Goal: Information Seeking & Learning: Check status

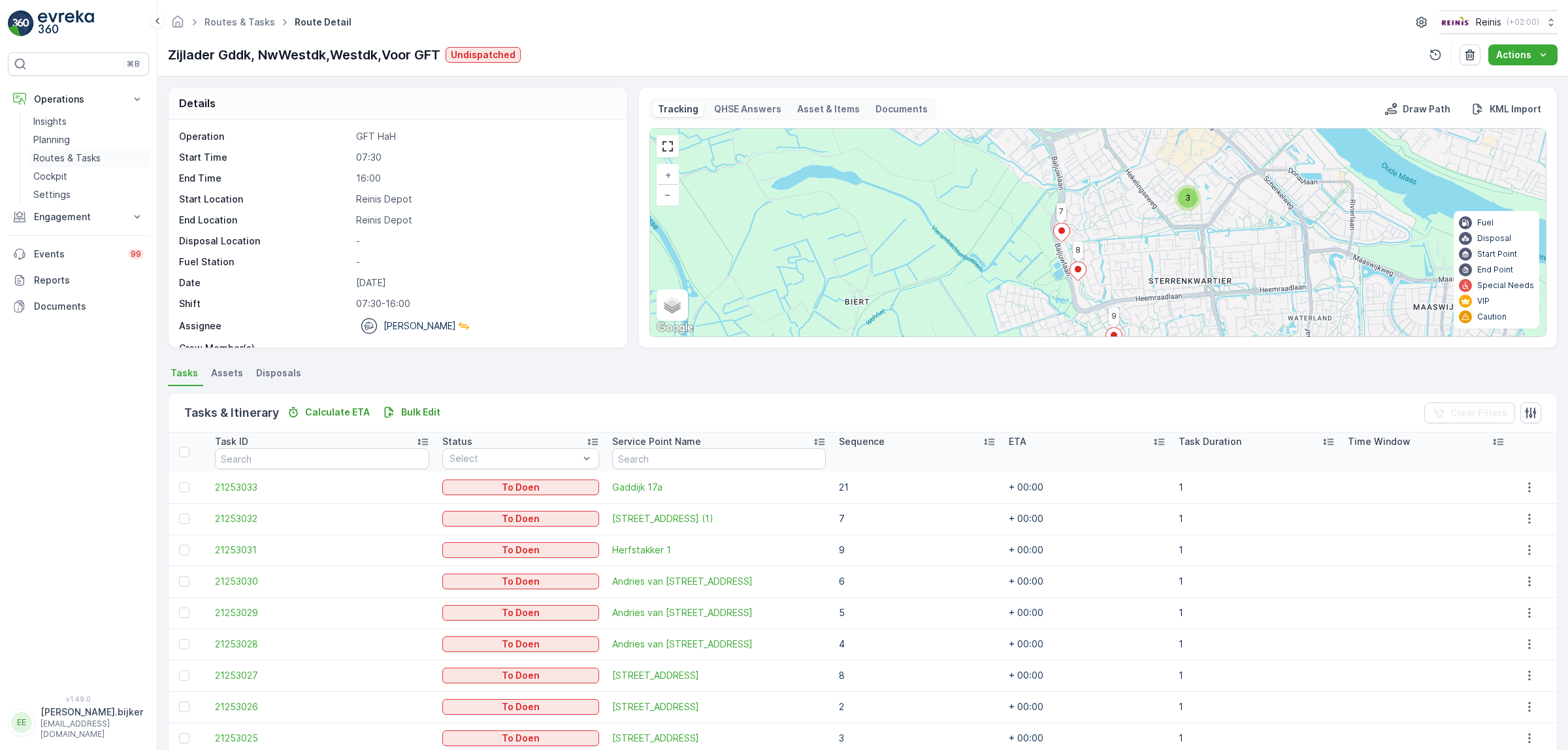
click at [70, 154] on p "Routes & Tasks" at bounding box center [67, 158] width 68 height 13
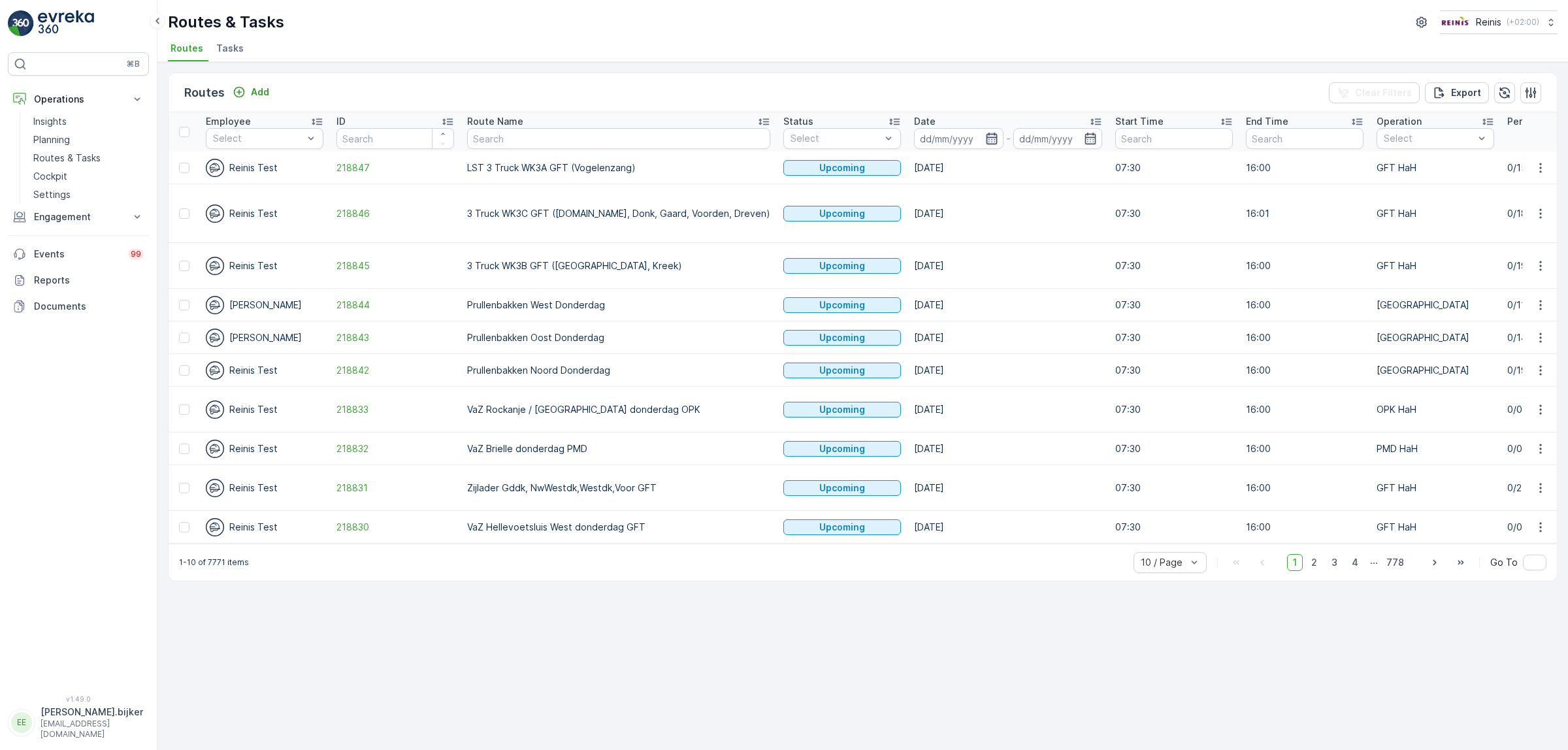
click at [985, 132] on icon "button" at bounding box center [992, 138] width 13 height 13
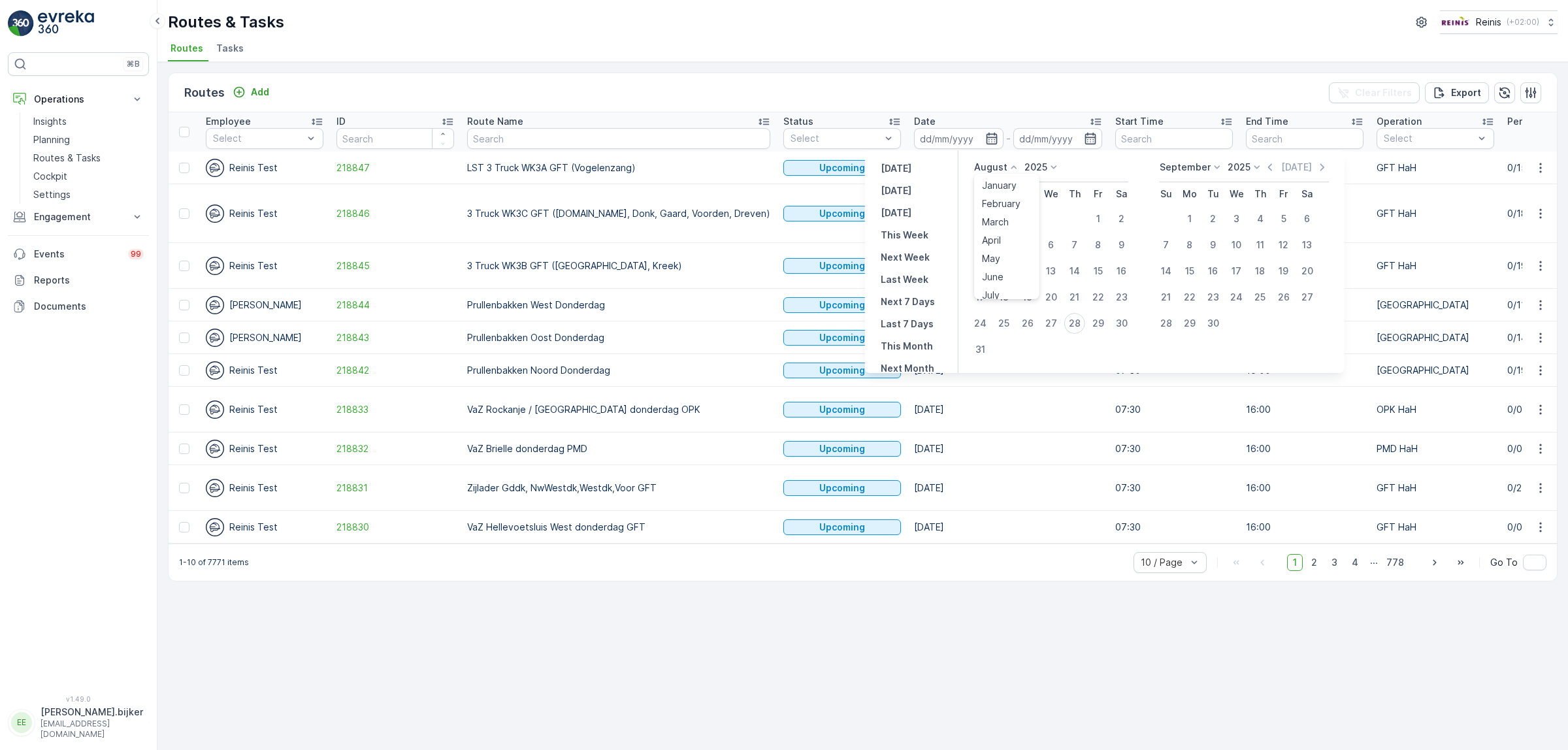
click at [1013, 164] on icon at bounding box center [1014, 167] width 13 height 13
click at [1007, 250] on span "October" at bounding box center [1000, 252] width 37 height 13
click at [1004, 245] on div "6" at bounding box center [1004, 245] width 21 height 21
type input "[DATE]"
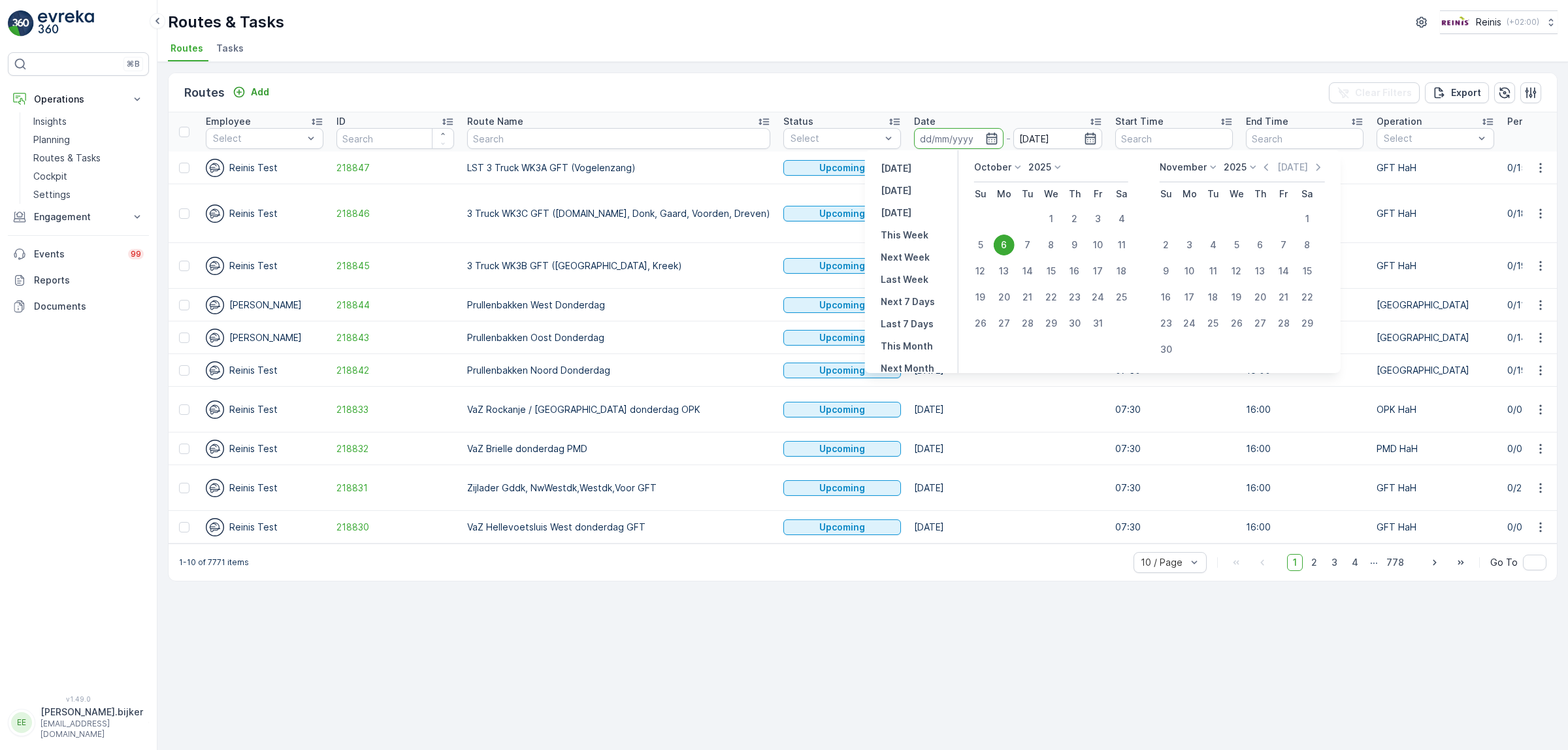
click at [1004, 245] on div "6" at bounding box center [1004, 245] width 21 height 21
type input "[DATE]"
click at [1003, 245] on div "6" at bounding box center [1004, 245] width 21 height 21
click at [1003, 245] on td "[DATE]" at bounding box center [1008, 266] width 201 height 46
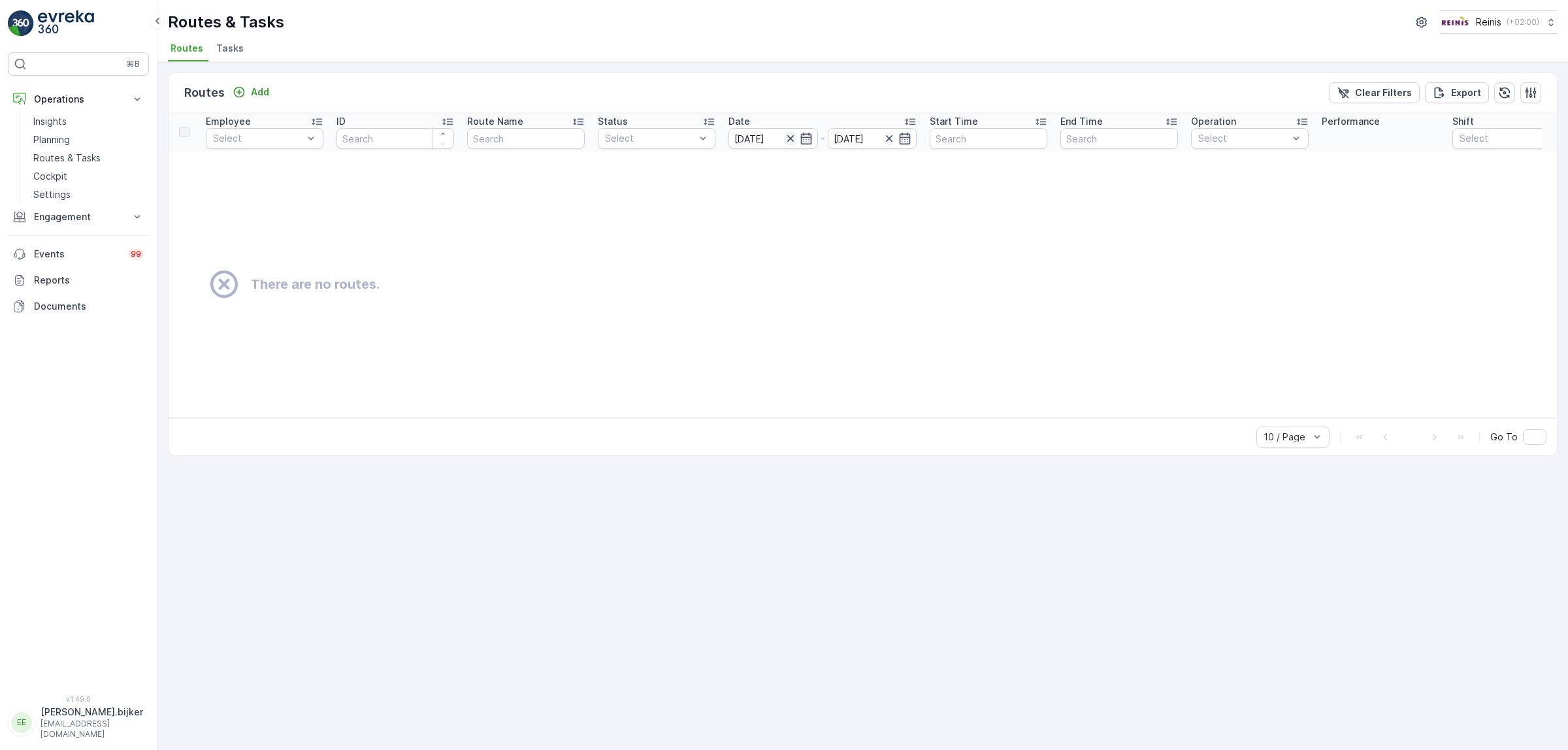
click at [789, 140] on icon "button" at bounding box center [790, 138] width 13 height 13
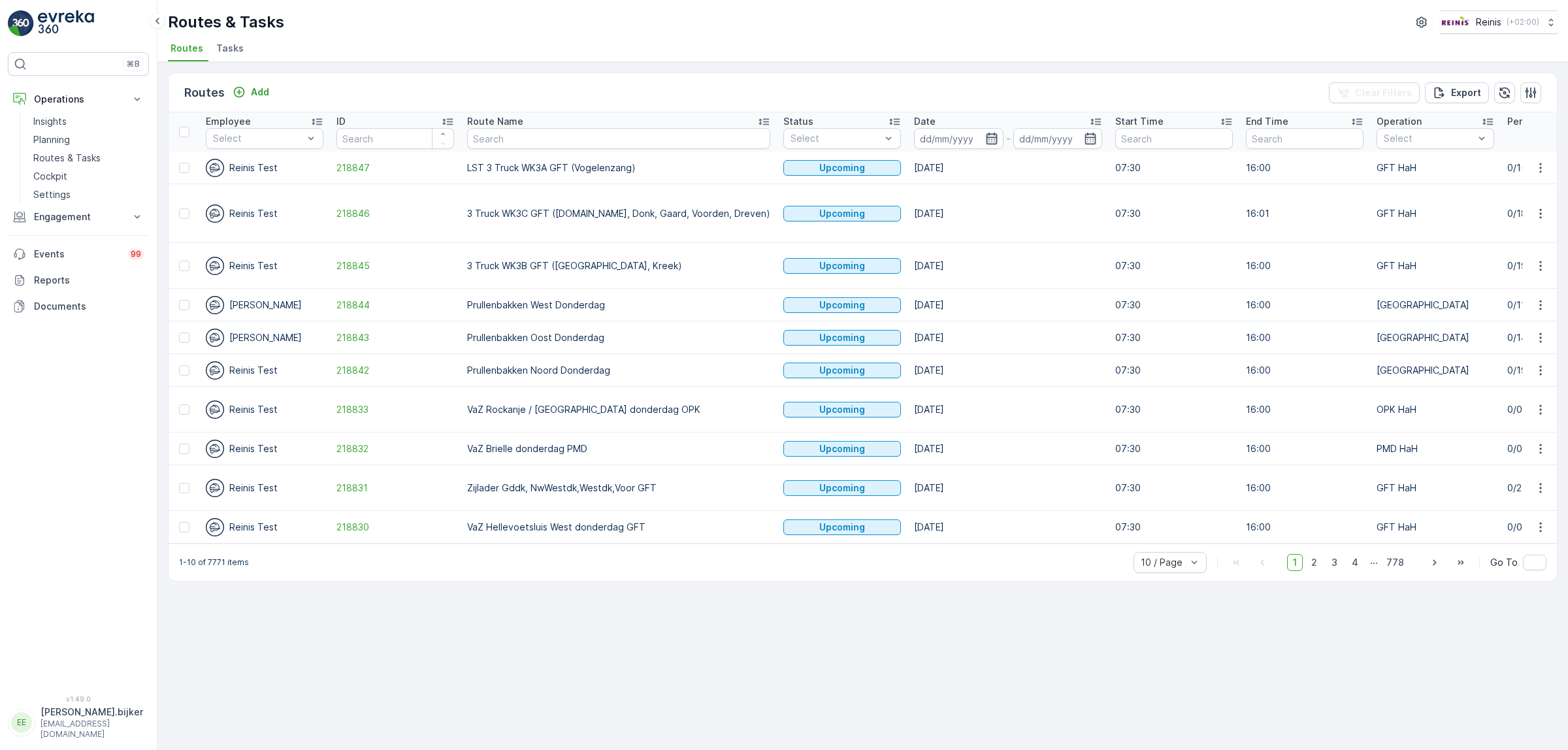
click at [985, 139] on icon "button" at bounding box center [992, 138] width 13 height 13
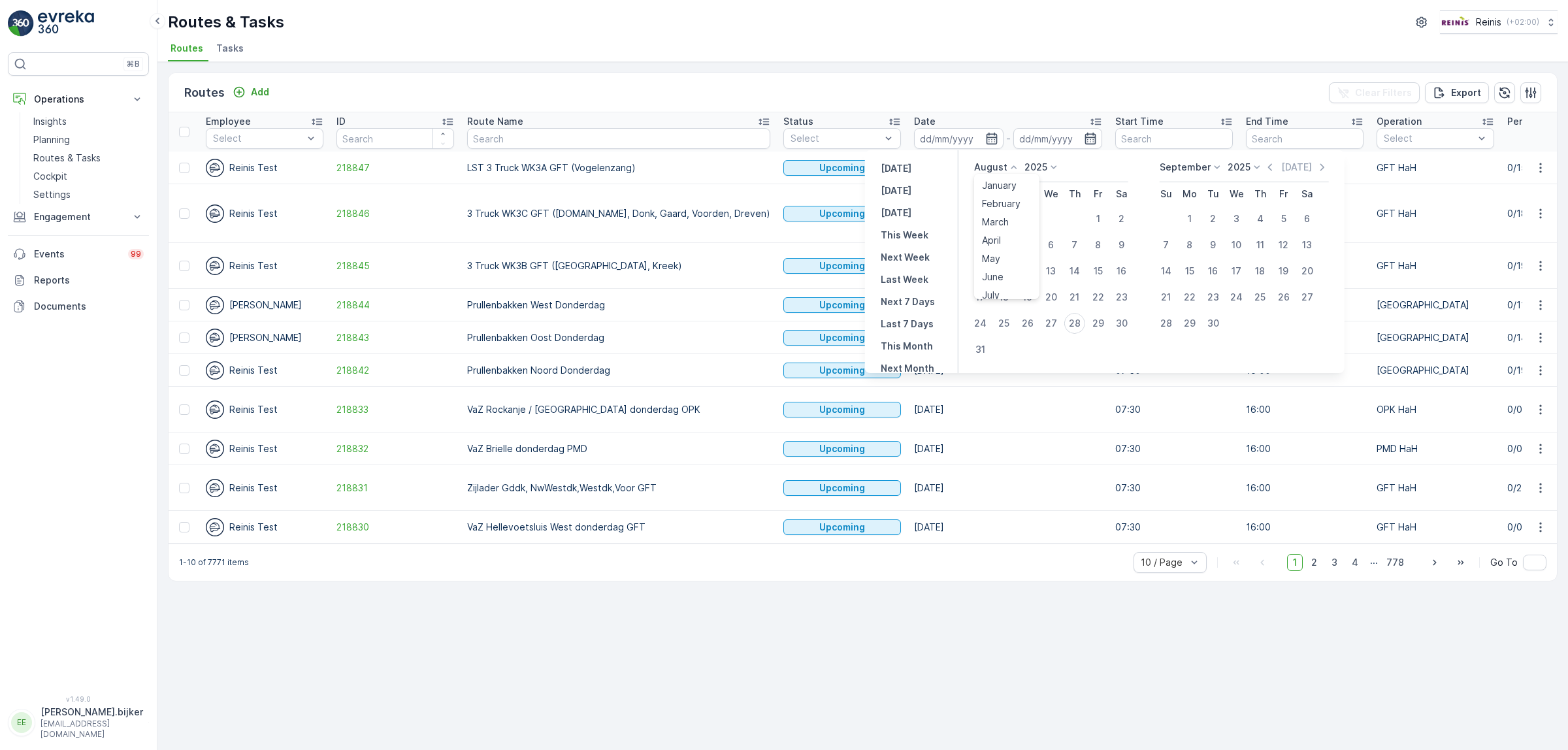
click at [1011, 167] on icon at bounding box center [1014, 167] width 13 height 13
click at [1007, 233] on span "September" at bounding box center [1007, 233] width 50 height 13
click at [1053, 271] on div "17" at bounding box center [1051, 271] width 21 height 21
type input "[DATE]"
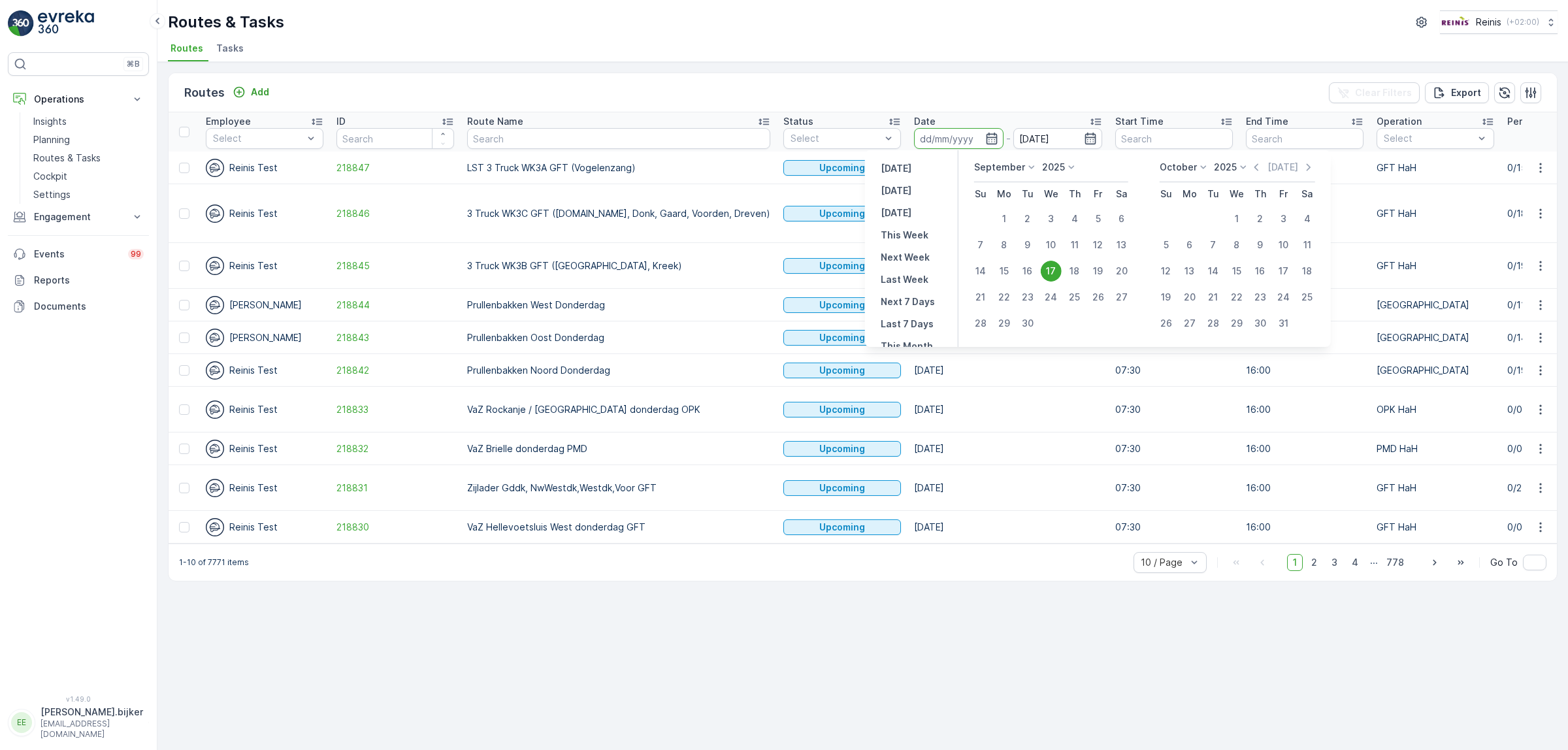
click at [1053, 271] on div "17" at bounding box center [1051, 271] width 21 height 21
type input "[DATE]"
click at [1053, 271] on div "17" at bounding box center [1051, 271] width 21 height 21
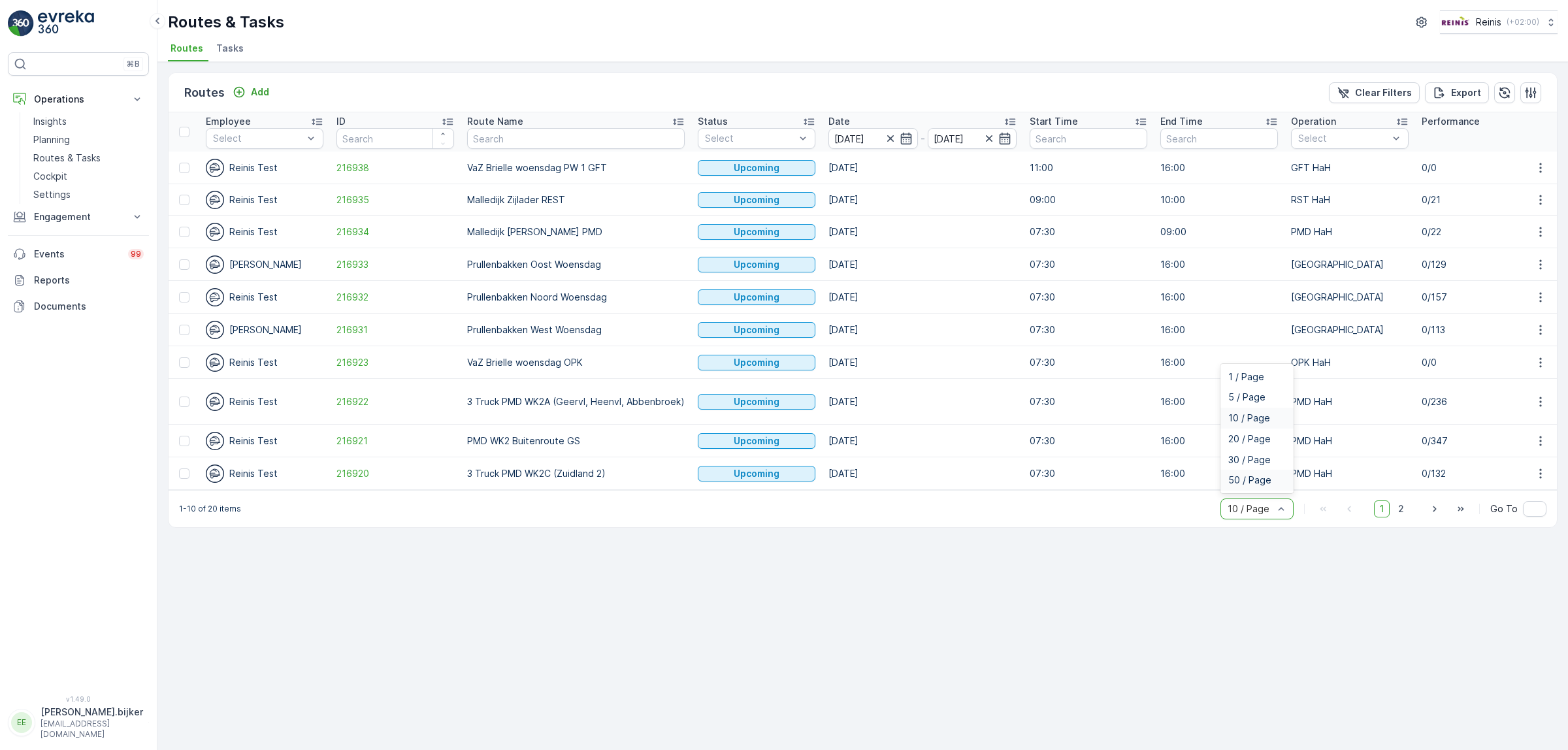
click at [1251, 485] on span "50 / Page" at bounding box center [1250, 480] width 43 height 10
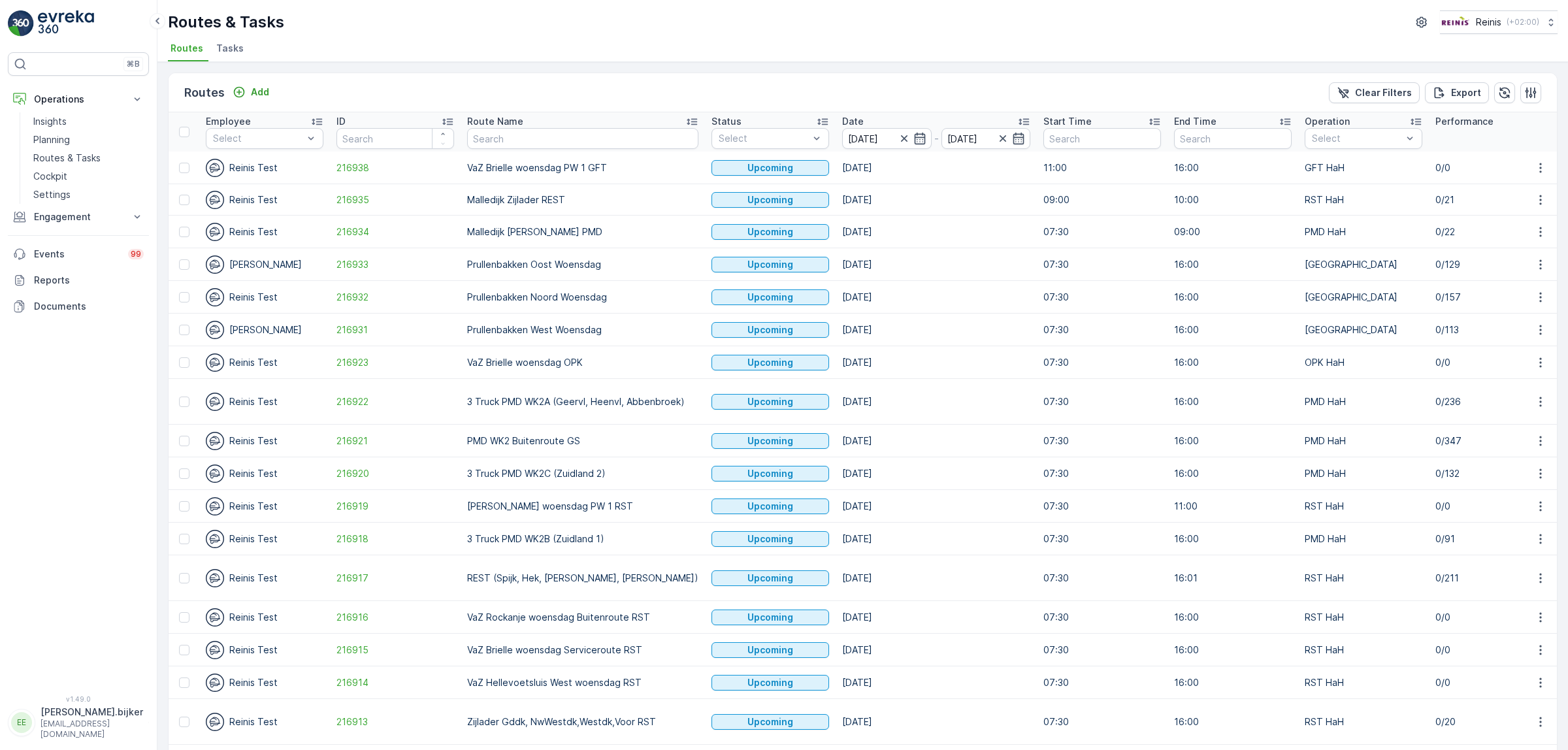
click at [685, 117] on icon at bounding box center [692, 121] width 13 height 13
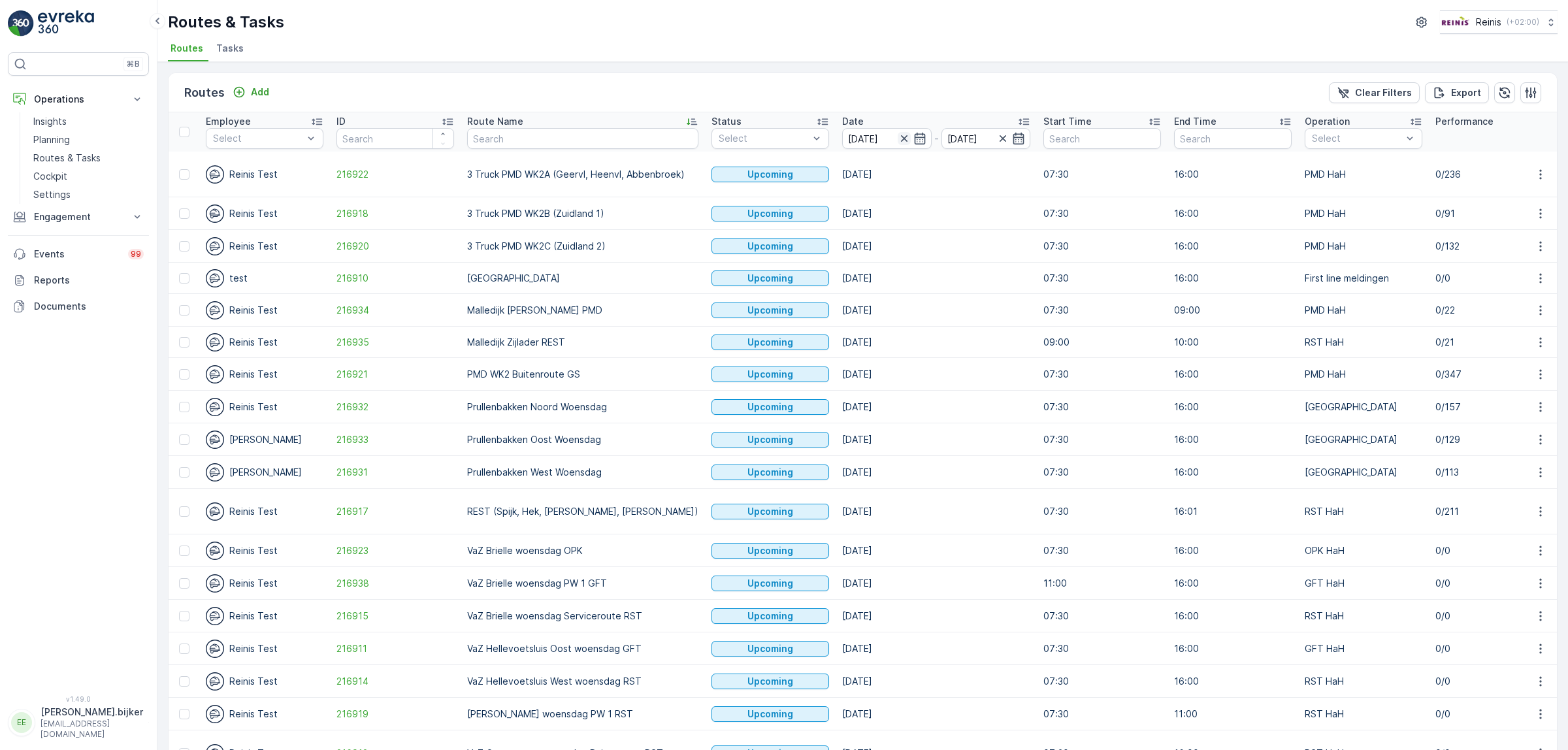
click at [900, 139] on icon "button" at bounding box center [904, 138] width 7 height 7
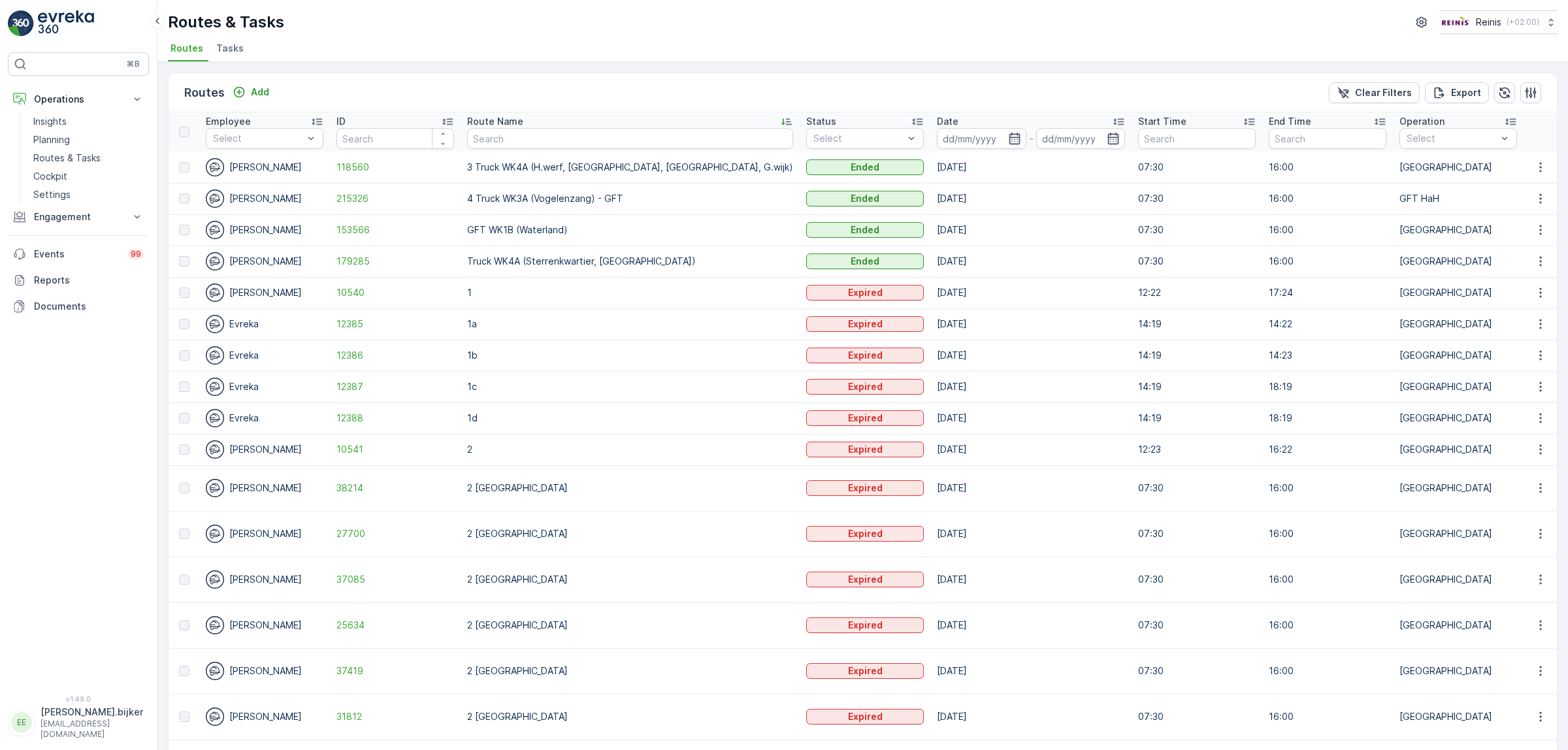
click at [937, 134] on input at bounding box center [982, 138] width 89 height 21
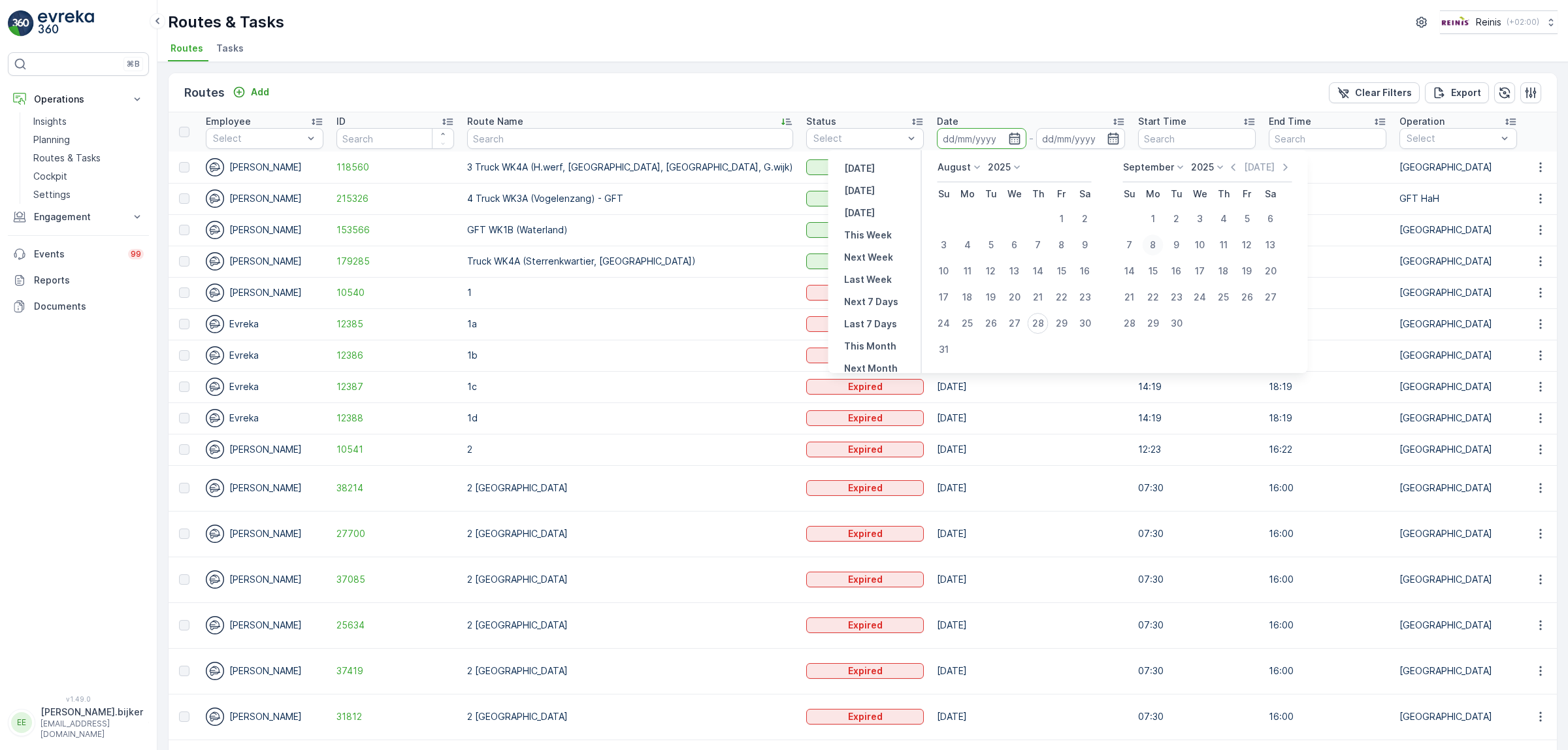
click at [1150, 247] on div "8" at bounding box center [1153, 245] width 21 height 21
type input "[DATE]"
click at [1150, 247] on div "8" at bounding box center [1153, 245] width 21 height 21
type input "[DATE]"
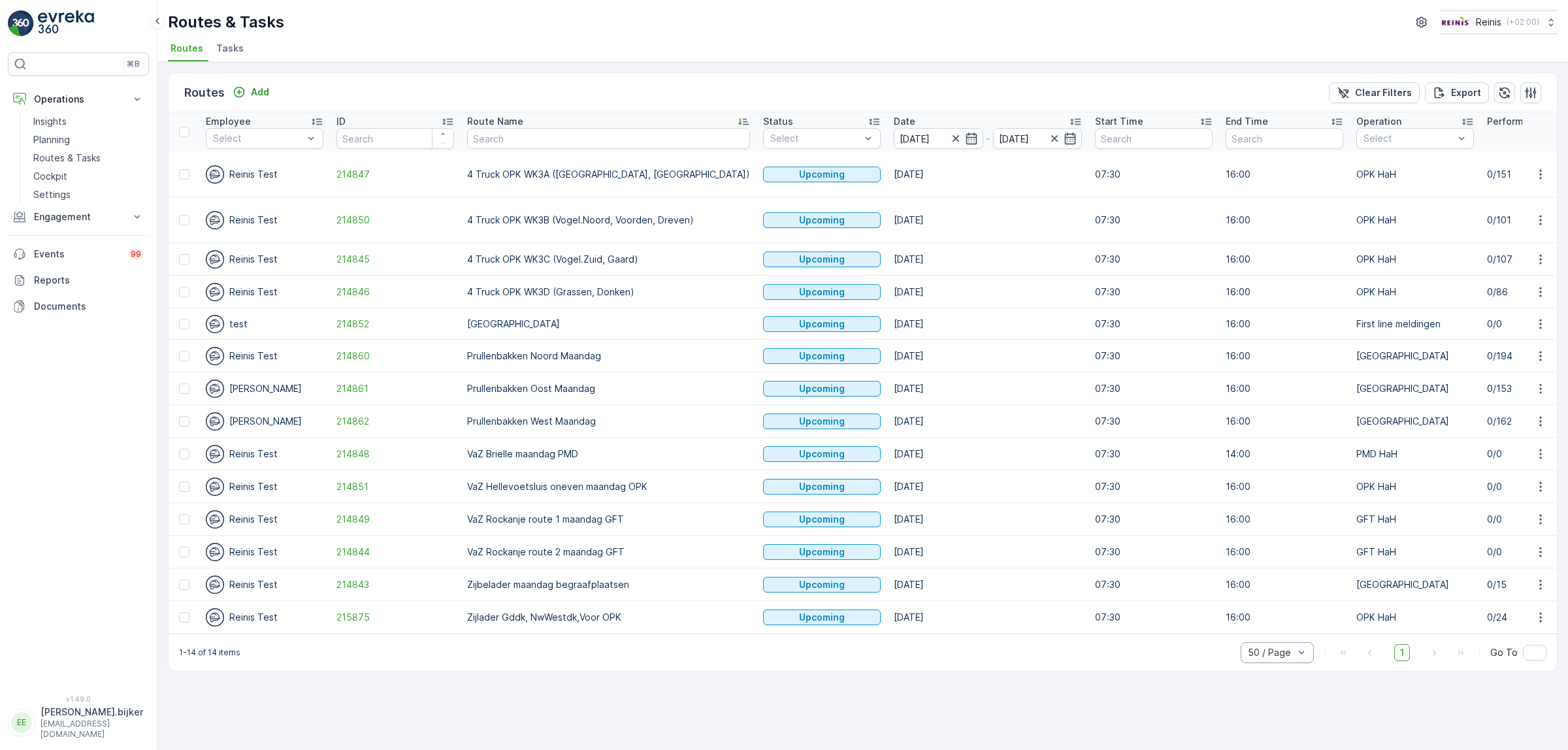
click at [737, 119] on icon at bounding box center [744, 121] width 13 height 13
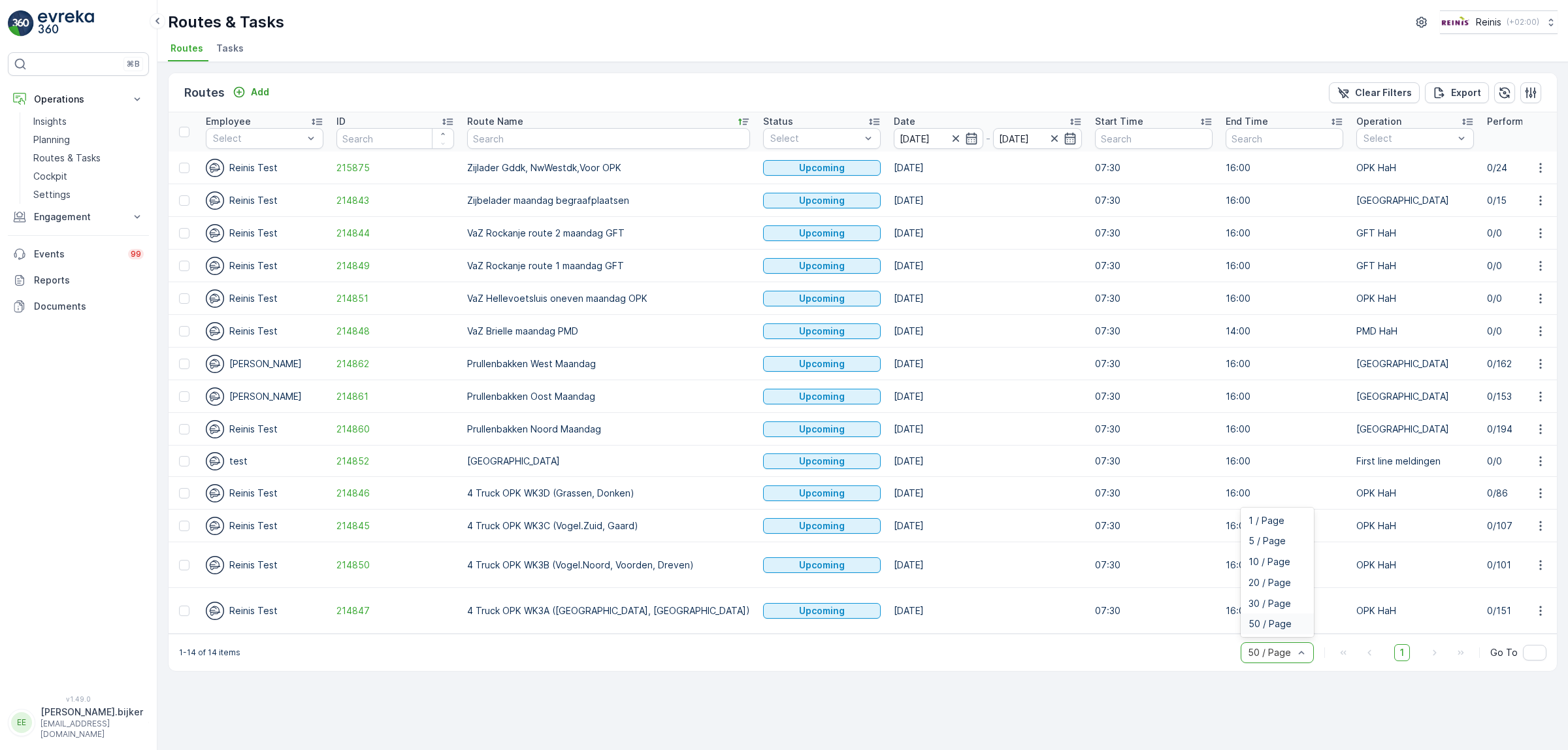
click at [1284, 620] on span "50 / Page" at bounding box center [1270, 623] width 43 height 10
click at [965, 142] on icon "button" at bounding box center [971, 138] width 13 height 13
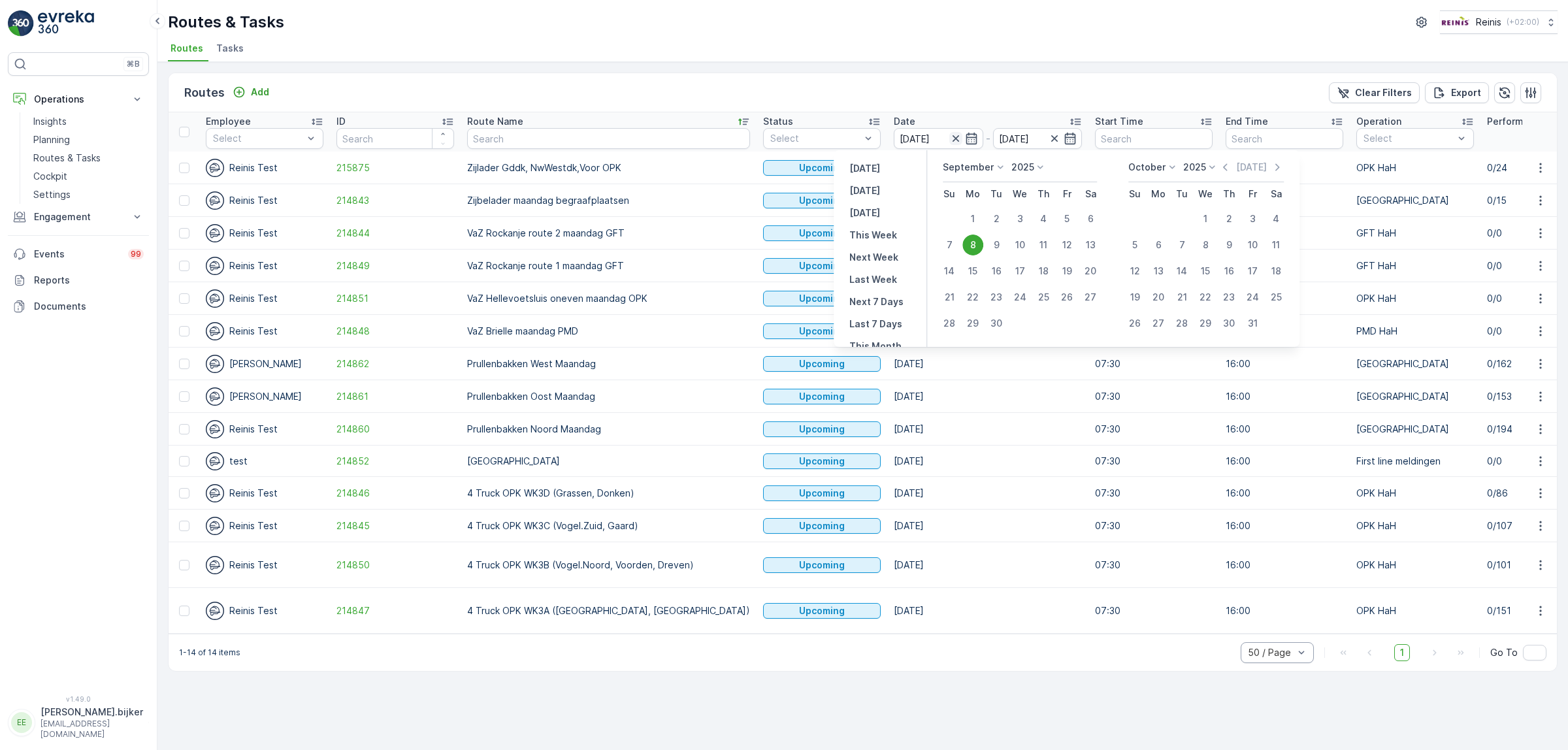
click at [950, 136] on icon "button" at bounding box center [956, 138] width 13 height 13
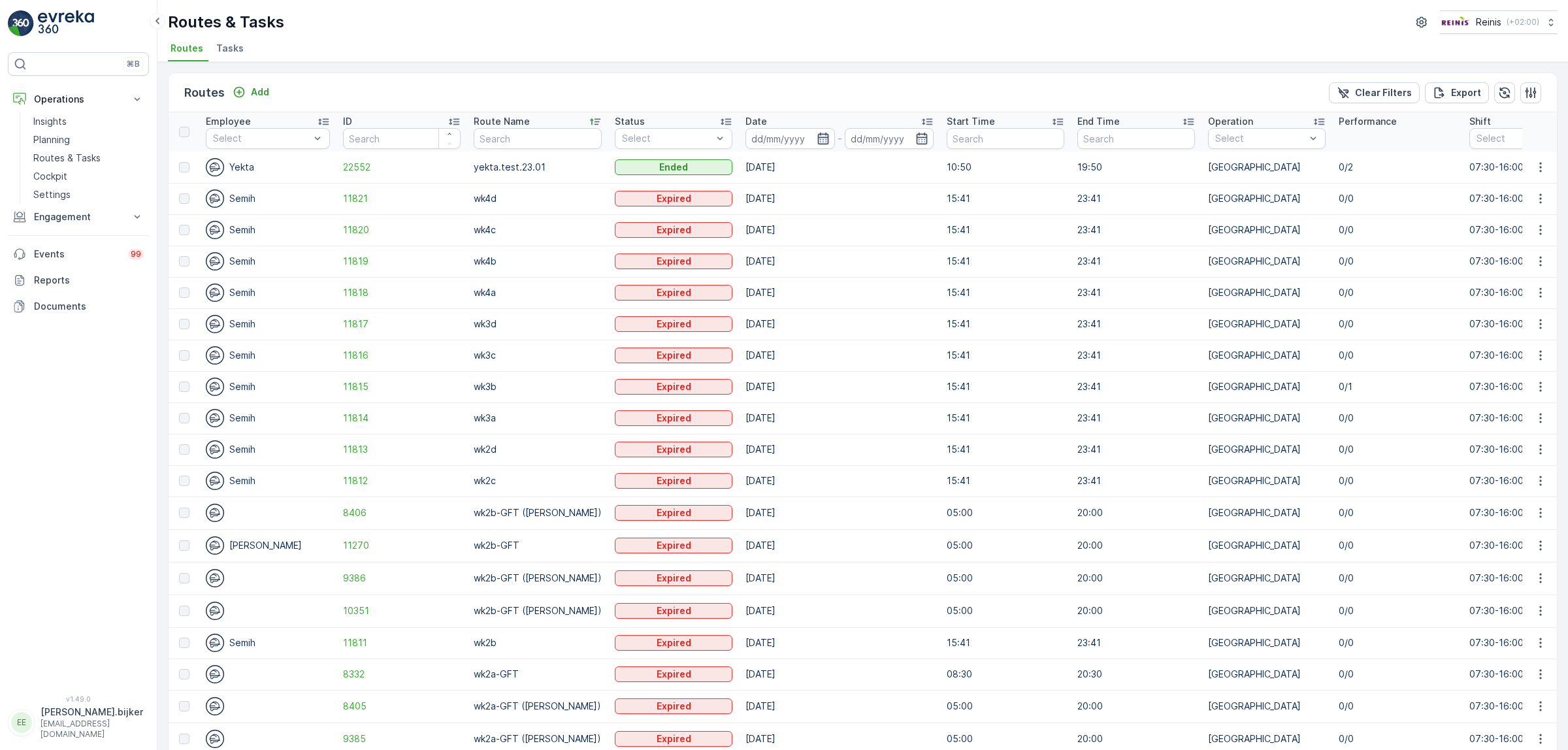
click at [820, 138] on icon "button" at bounding box center [823, 138] width 13 height 13
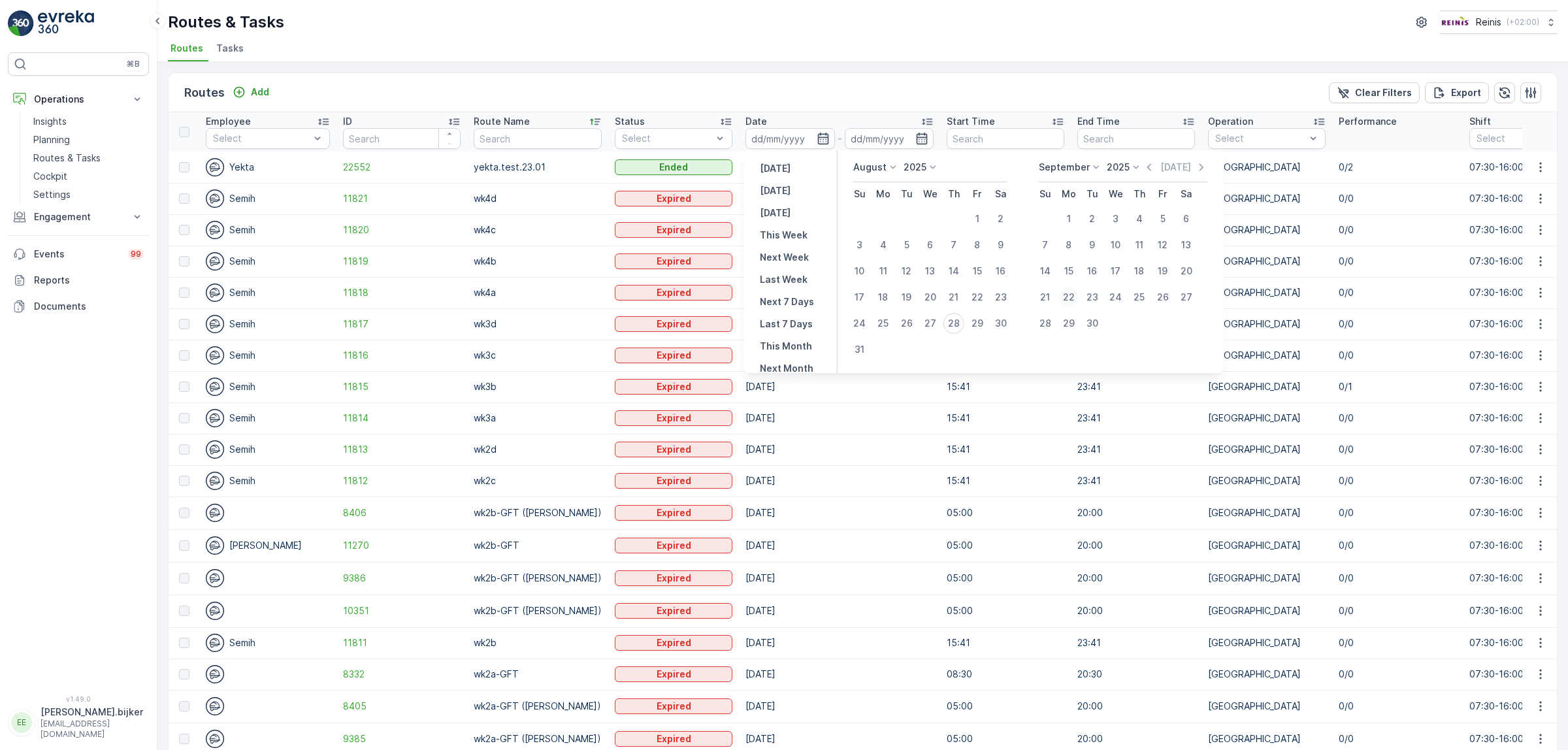
click at [1074, 298] on div "22" at bounding box center [1069, 297] width 21 height 21
type input "[DATE]"
click at [1074, 298] on div "22" at bounding box center [1069, 297] width 21 height 21
type input "[DATE]"
click at [1075, 298] on div "22" at bounding box center [1069, 297] width 21 height 21
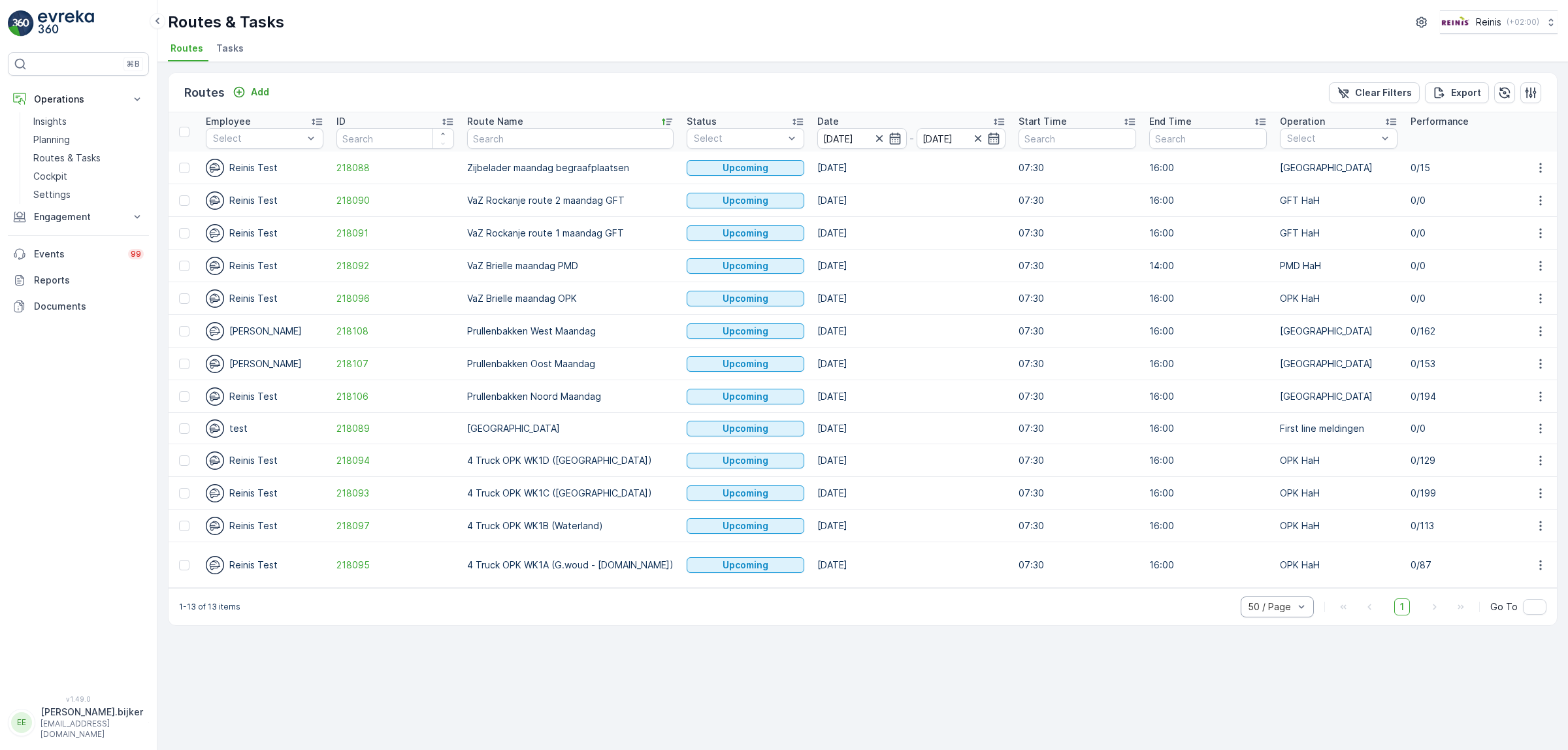
click at [660, 123] on icon at bounding box center [667, 121] width 13 height 13
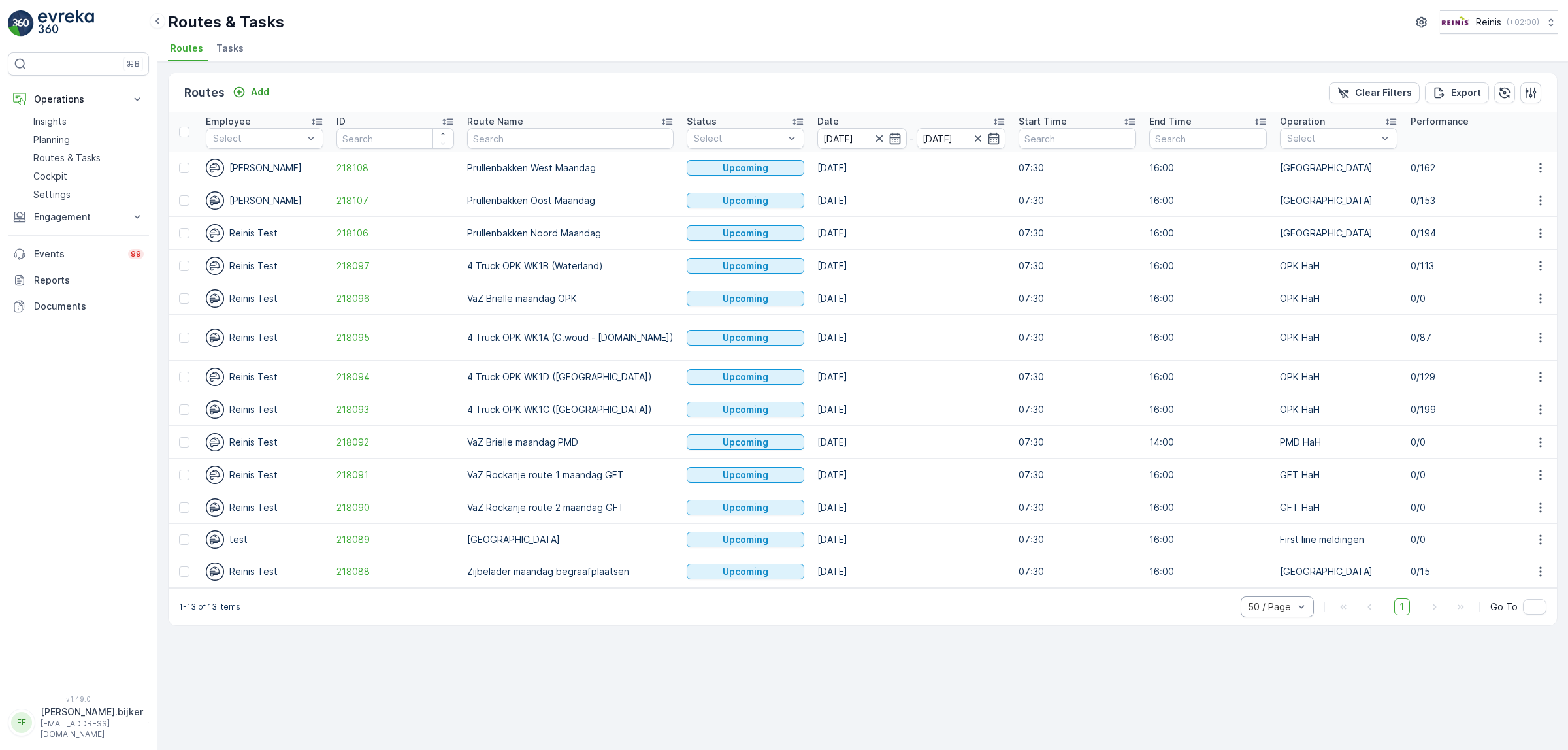
click at [660, 123] on icon at bounding box center [667, 121] width 13 height 13
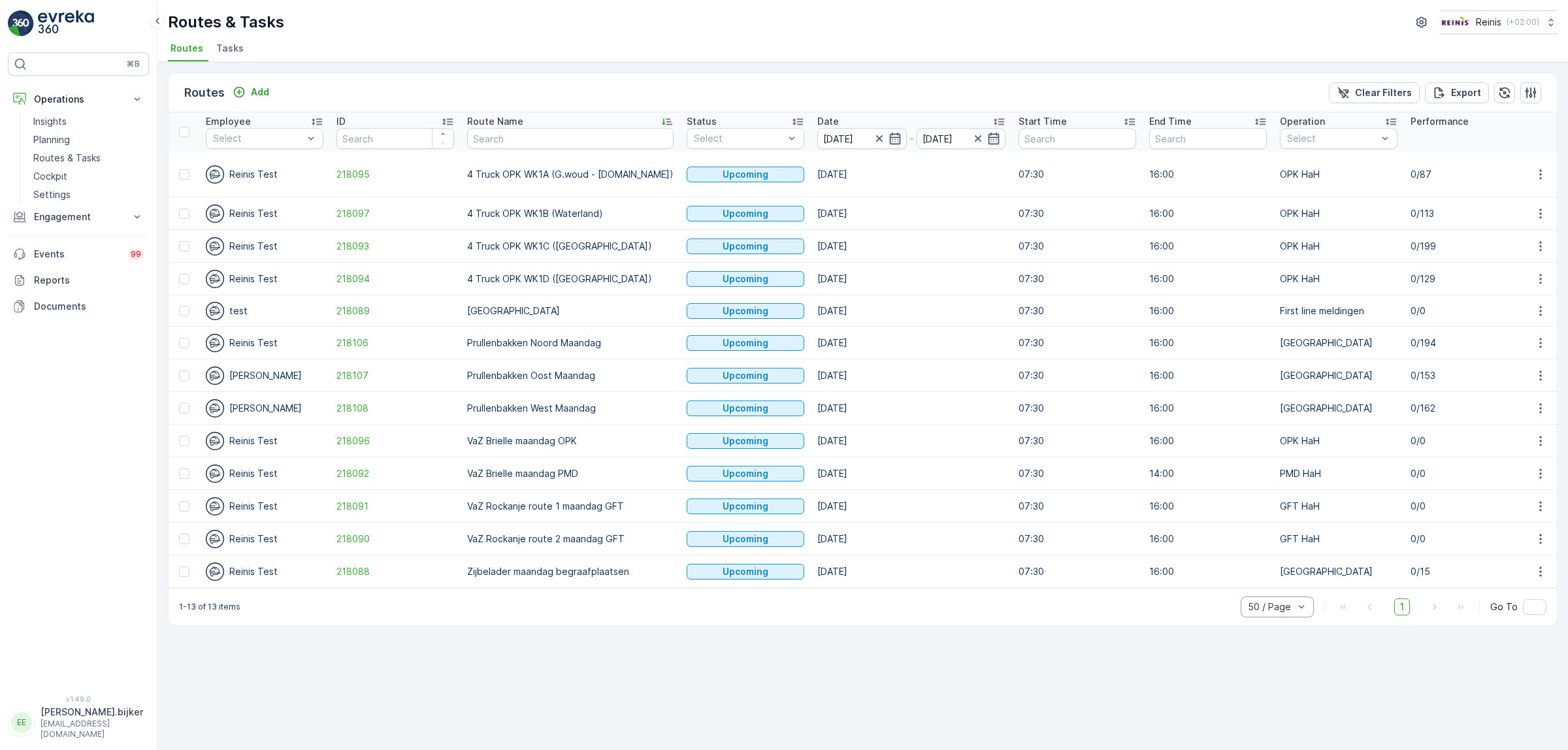
click at [662, 124] on icon at bounding box center [663, 122] width 3 height 7
